Goal: Information Seeking & Learning: Learn about a topic

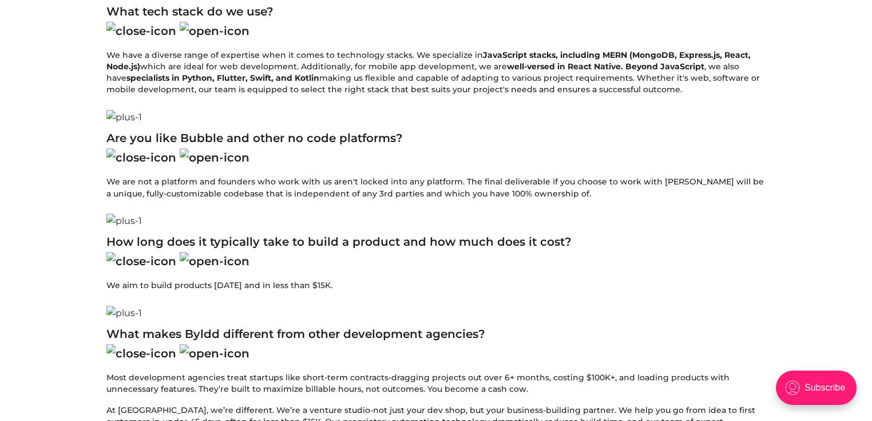
scroll to position [3836, 0]
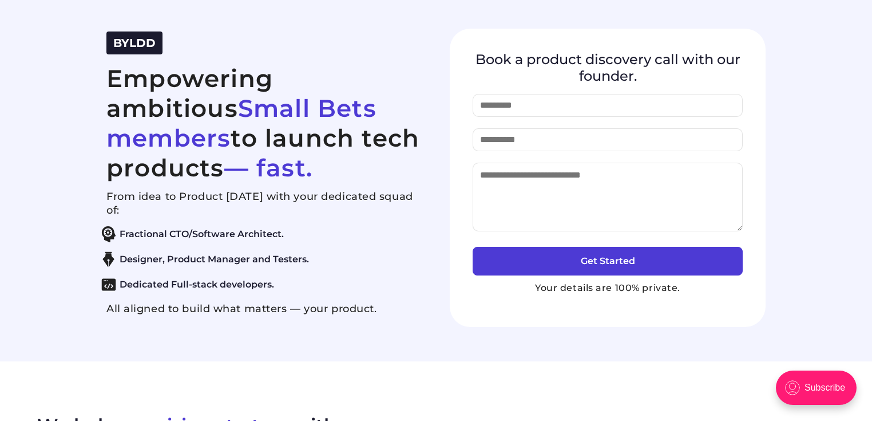
scroll to position [0, 0]
